Goal: Information Seeking & Learning: Learn about a topic

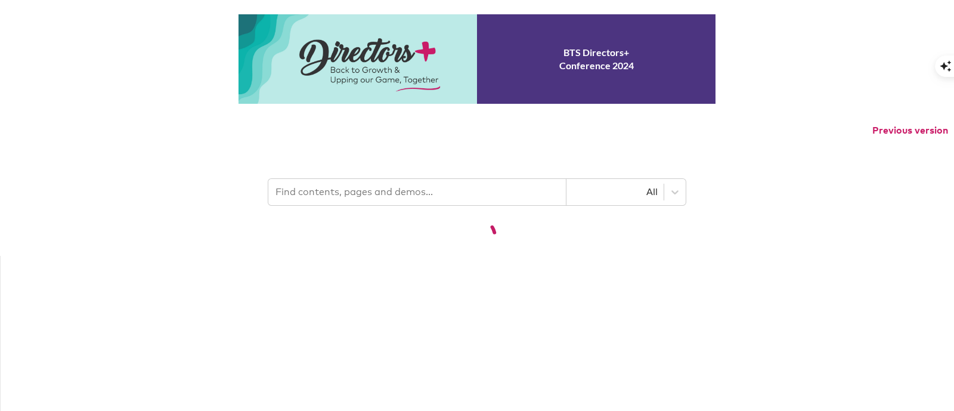
click at [419, 187] on input "text" at bounding box center [417, 192] width 298 height 26
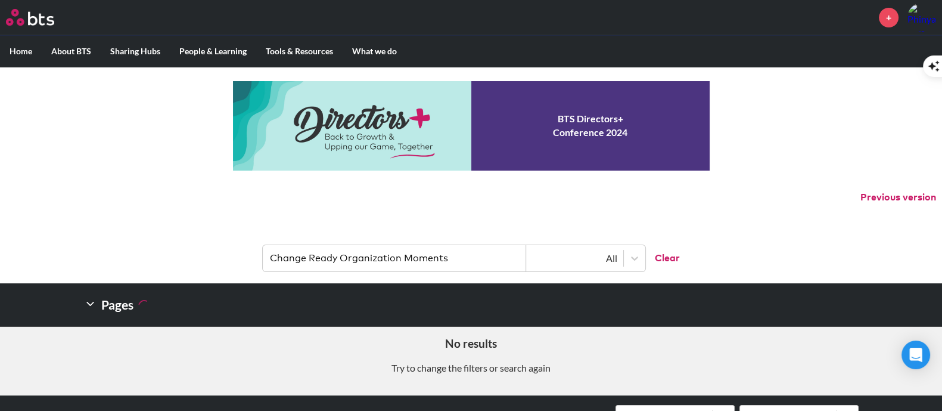
drag, startPoint x: 516, startPoint y: 265, endPoint x: 403, endPoint y: 247, distance: 113.4
click at [403, 247] on input "Change Ready Organization Moments" at bounding box center [394, 258] width 263 height 26
type input "Change Ready Organization"
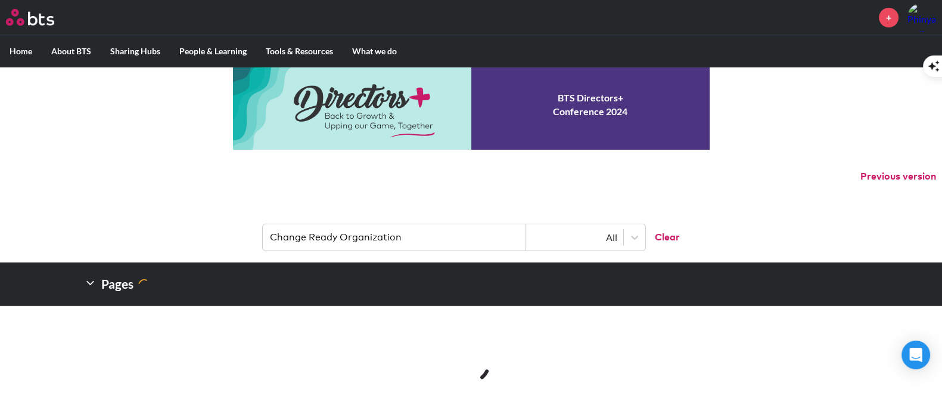
scroll to position [223, 0]
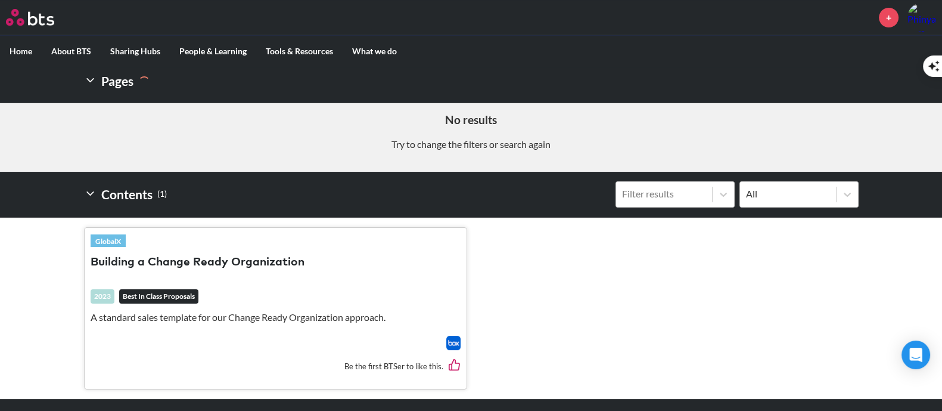
click at [239, 263] on button "Building a Change Ready Organization" at bounding box center [198, 262] width 214 height 16
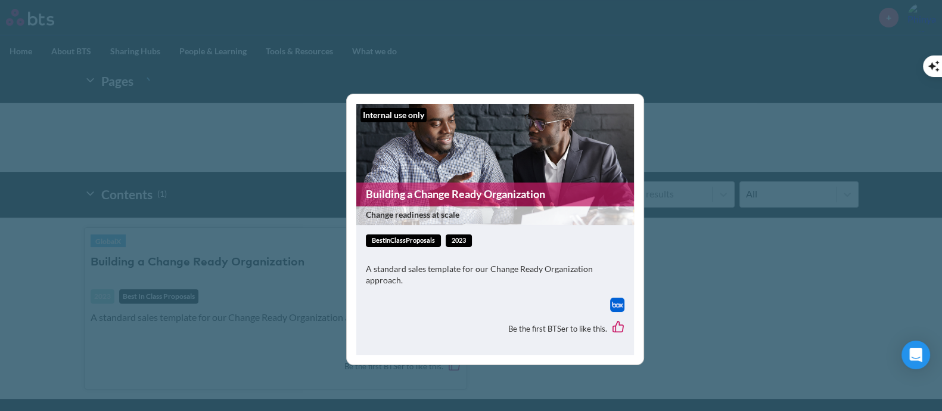
click at [460, 193] on link "Building a Change Ready Organization" at bounding box center [495, 193] width 278 height 23
click at [530, 180] on figure "Internal use only Building a Change Ready Organization Change readiness at scale" at bounding box center [495, 164] width 278 height 121
click at [489, 199] on link "Building a Change Ready Organization" at bounding box center [495, 193] width 278 height 23
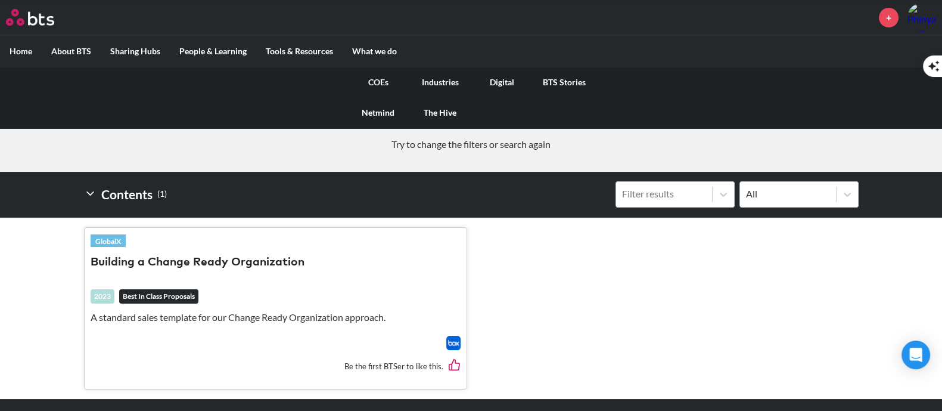
click at [381, 82] on link "COEs" at bounding box center [378, 82] width 62 height 31
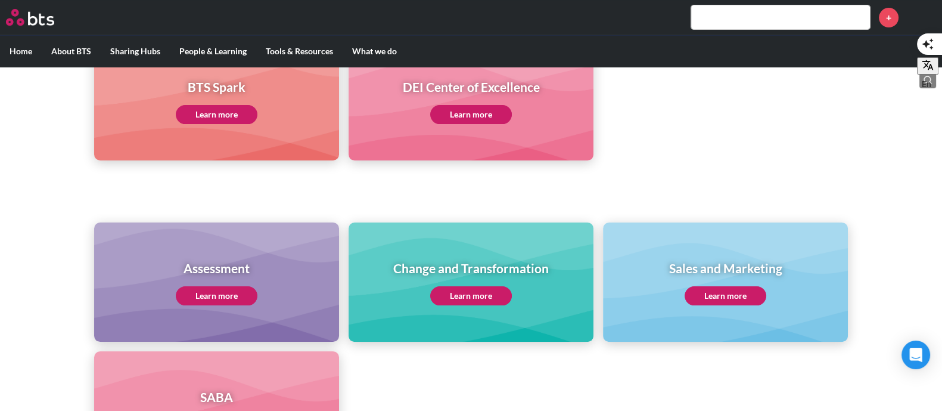
scroll to position [372, 0]
click at [462, 300] on link "Learn more" at bounding box center [471, 294] width 82 height 19
